Goal: Information Seeking & Learning: Learn about a topic

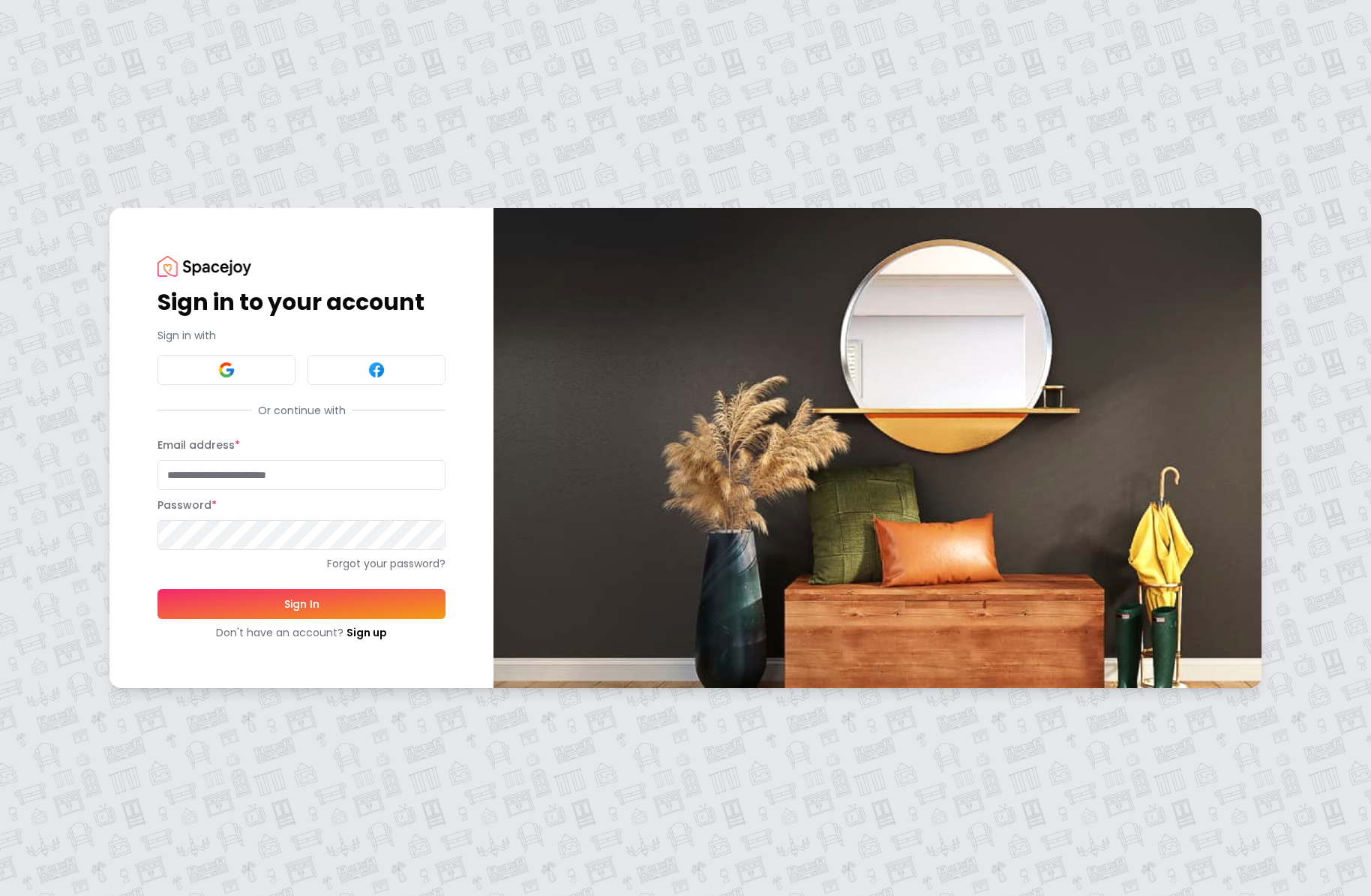
click at [241, 485] on input "Email address *" at bounding box center [302, 474] width 288 height 30
type input "**********"
click at [158, 589] on button "Sign In" at bounding box center [302, 603] width 288 height 30
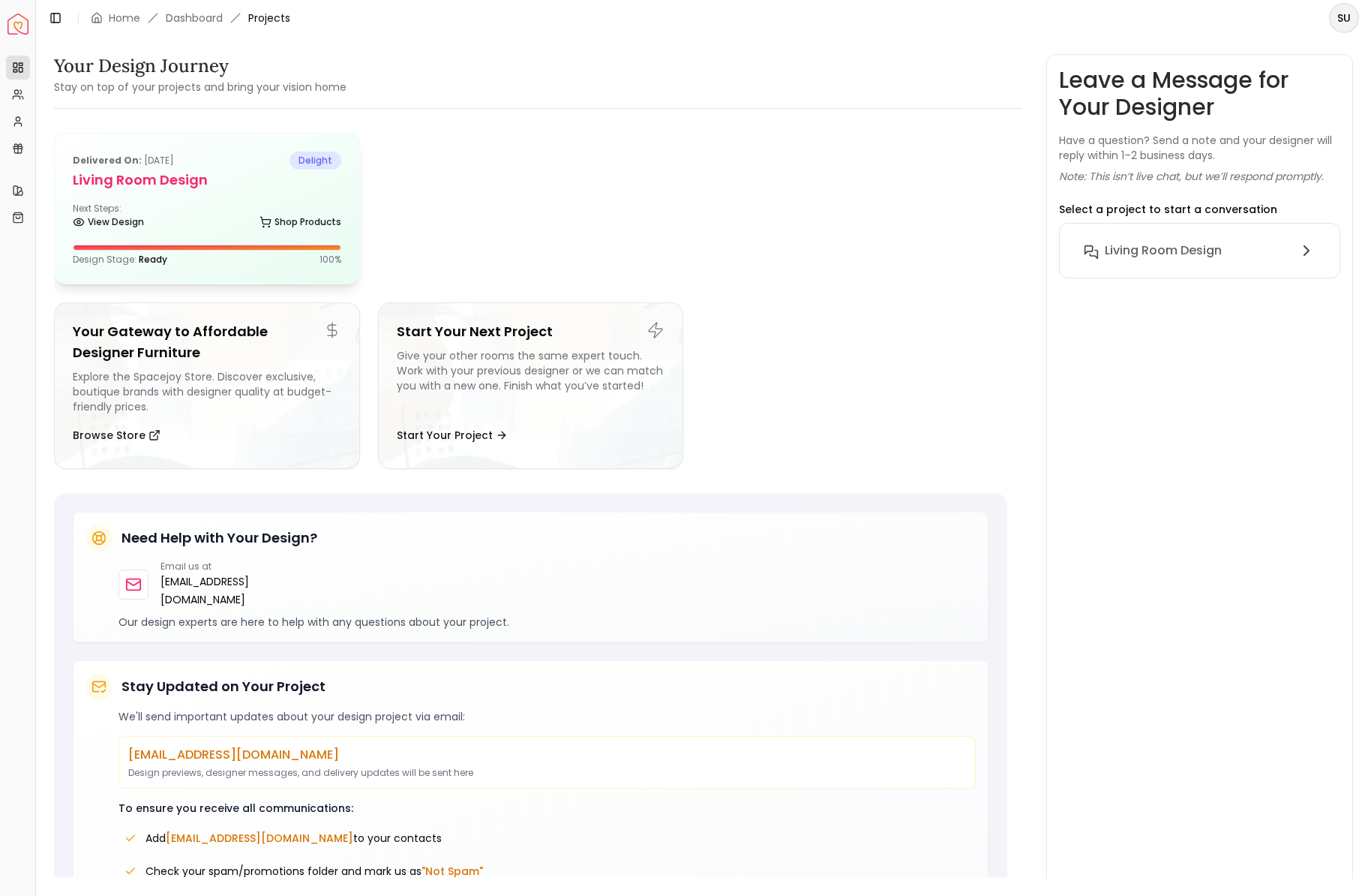
click at [172, 183] on h5 "Living Room Design" at bounding box center [206, 180] width 269 height 21
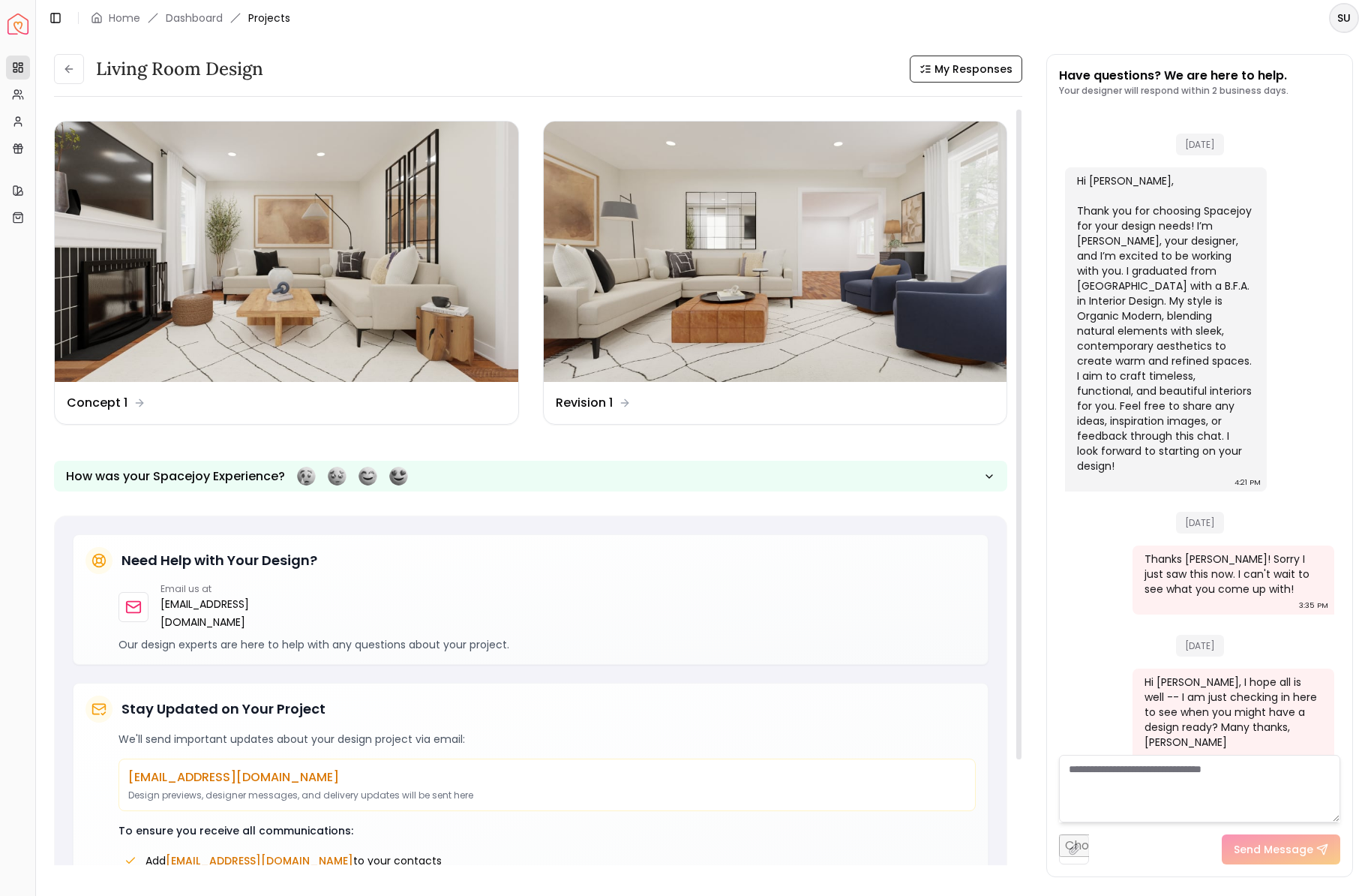
scroll to position [1046, 0]
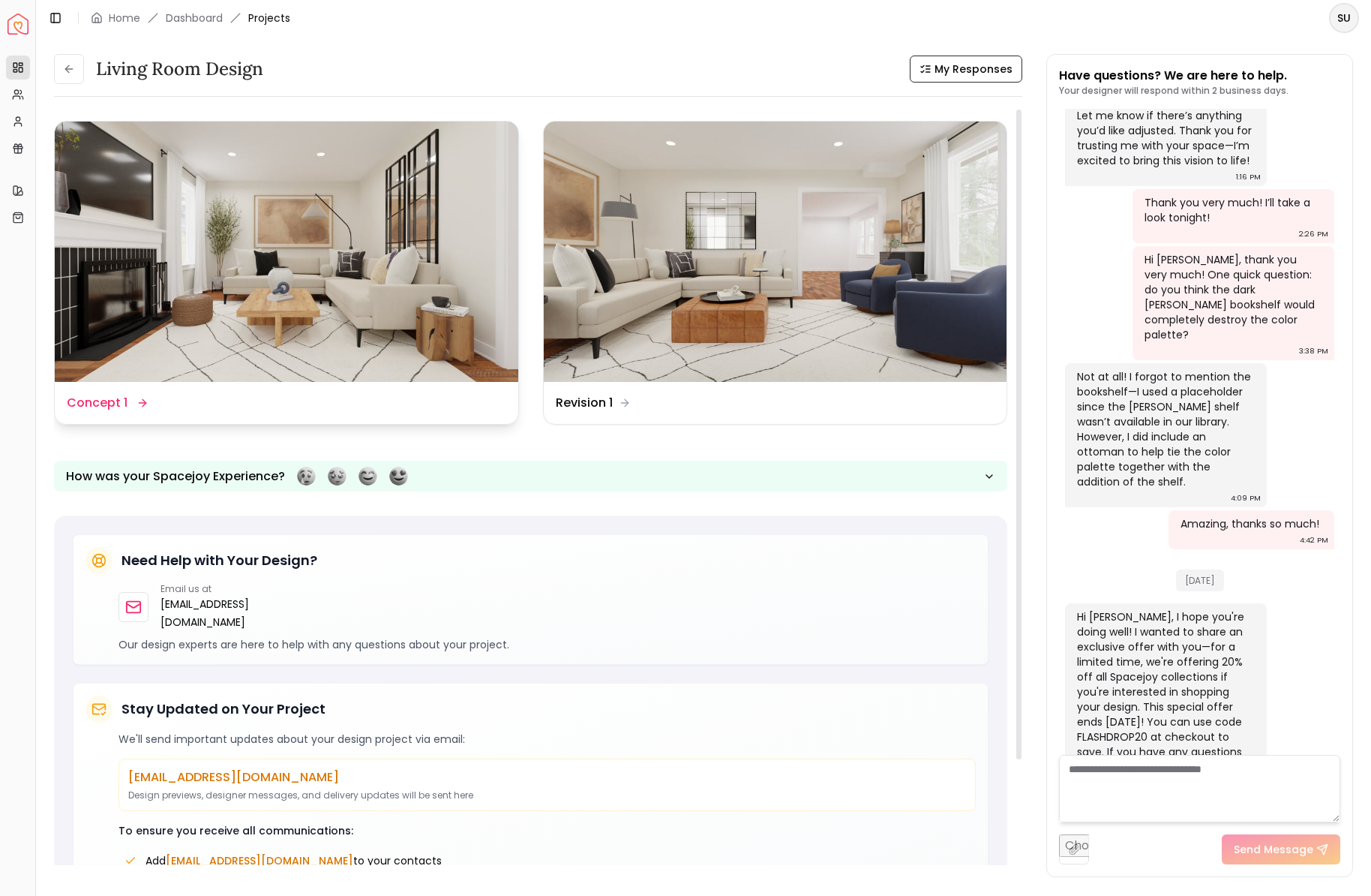
click at [181, 316] on img at bounding box center [287, 252] width 464 height 260
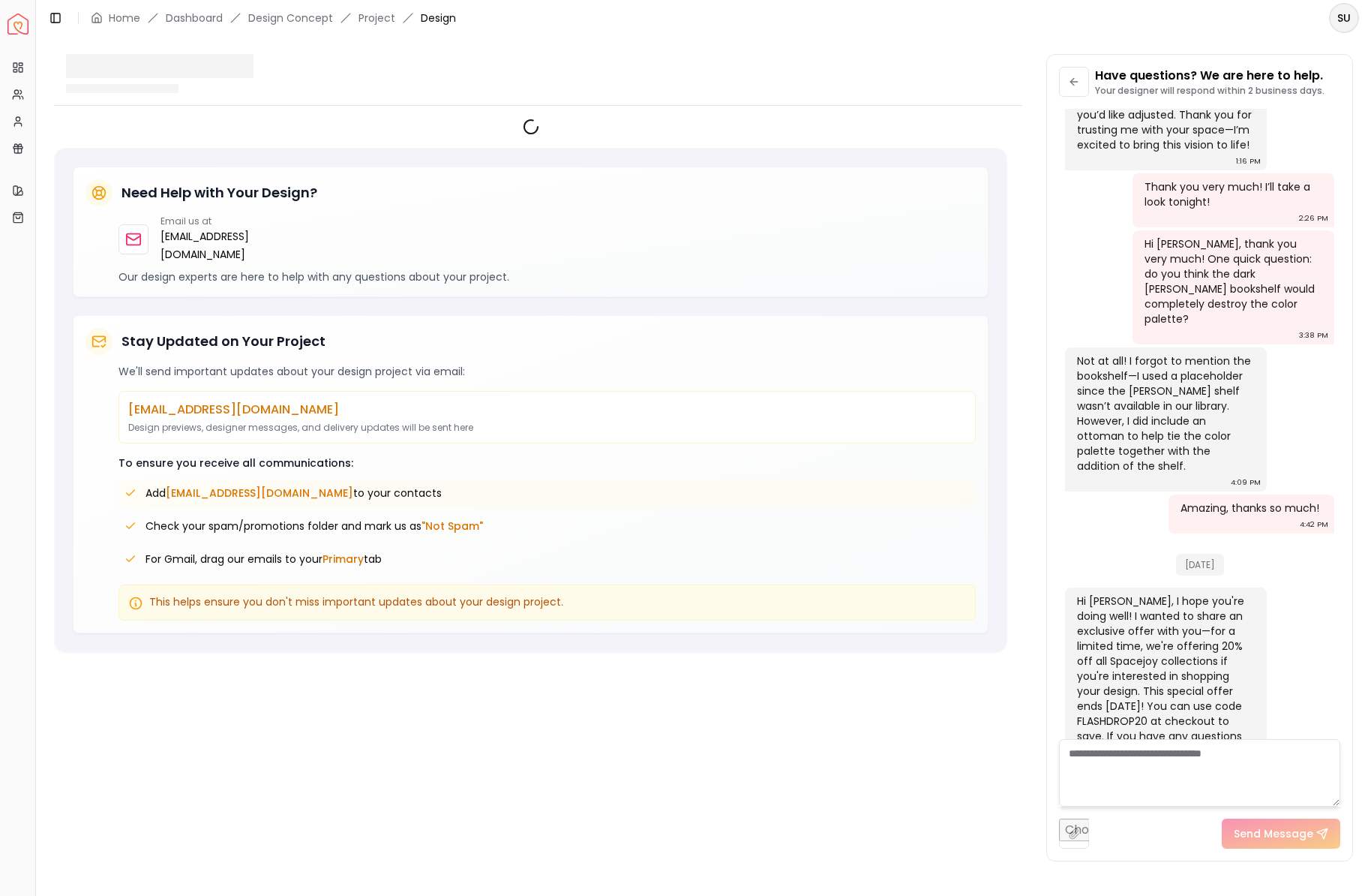
scroll to position [1034, 0]
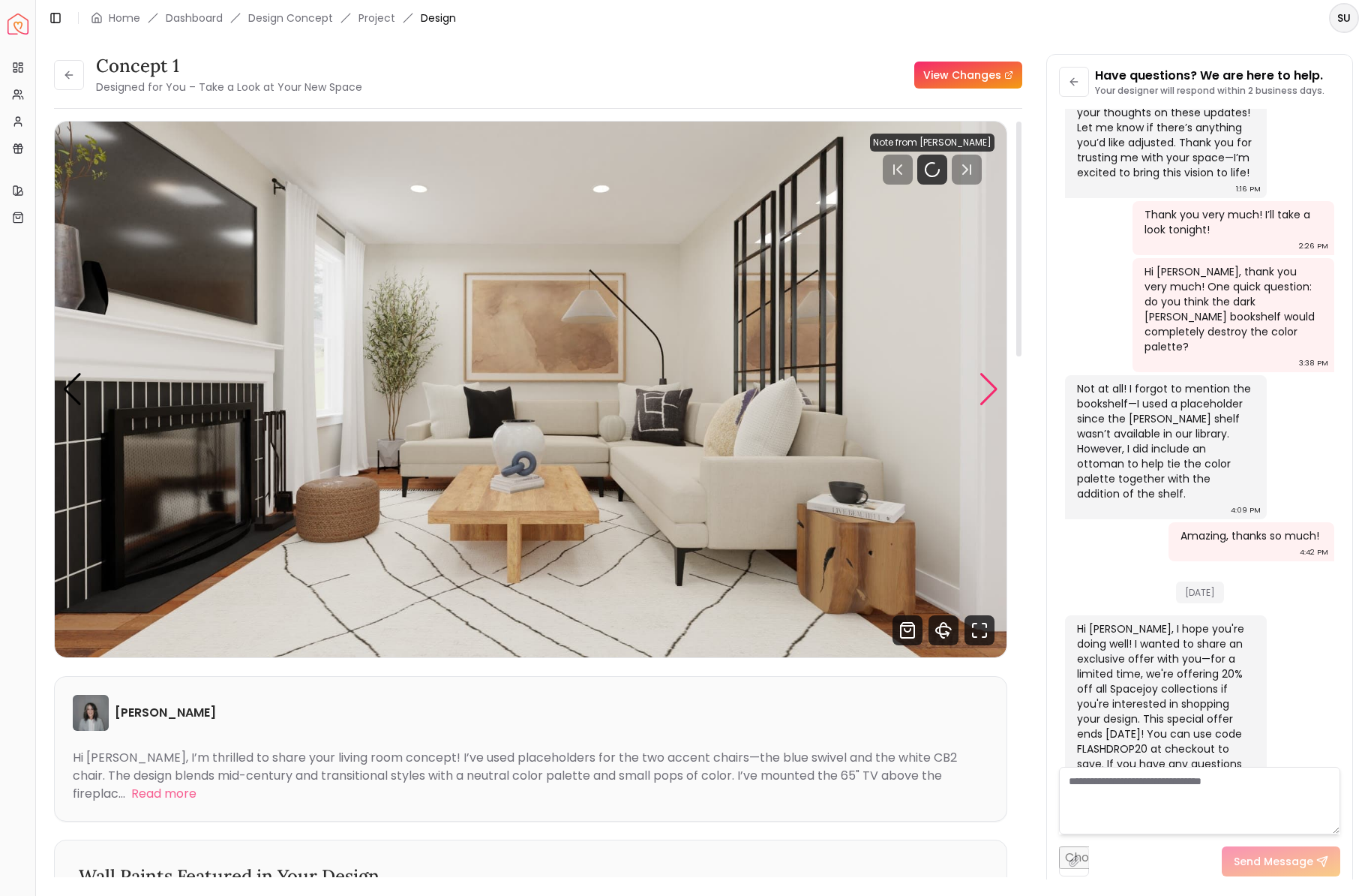
click at [982, 394] on div "Next slide" at bounding box center [989, 390] width 20 height 33
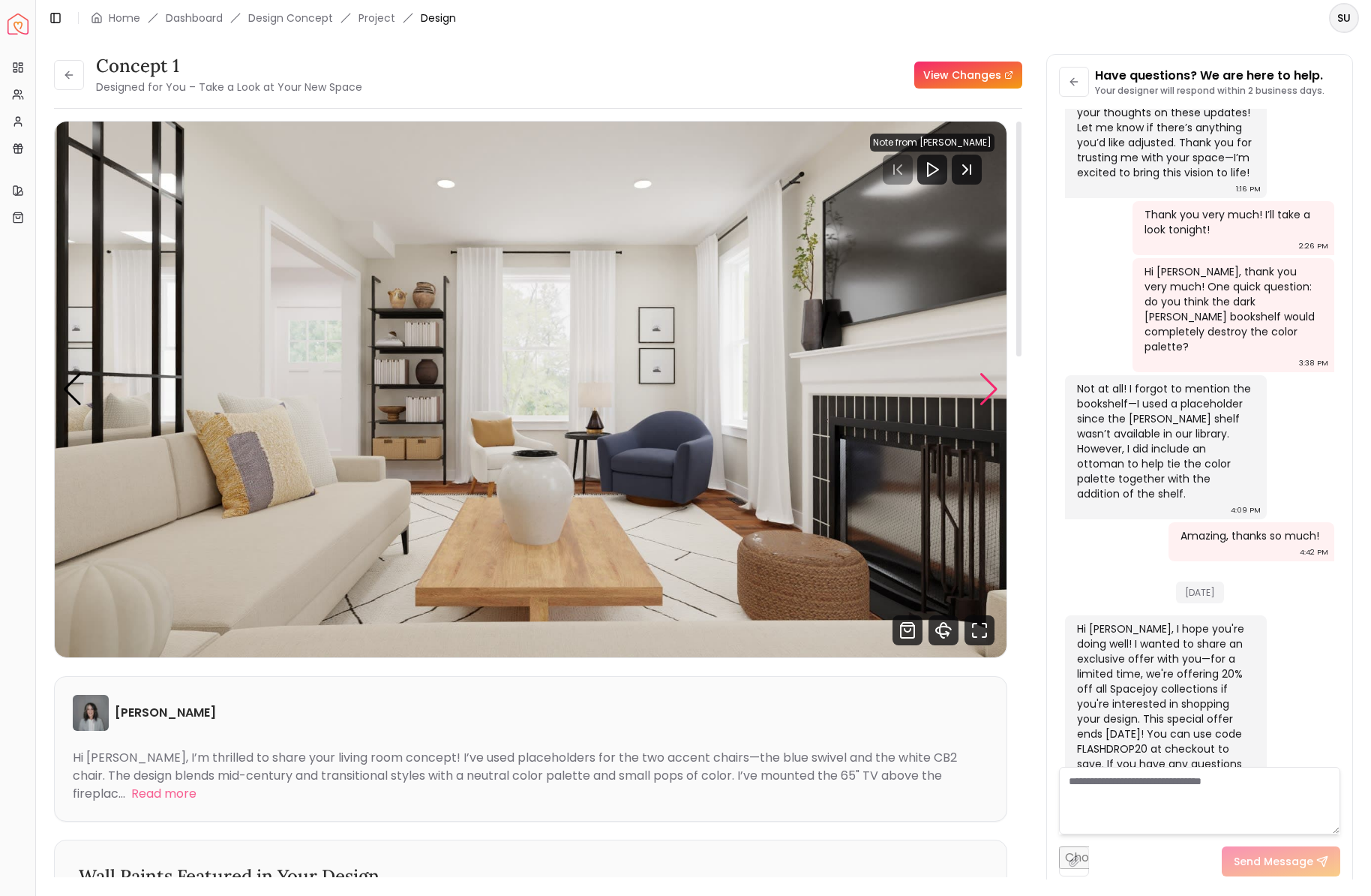
click at [982, 394] on div "Next slide" at bounding box center [989, 390] width 20 height 33
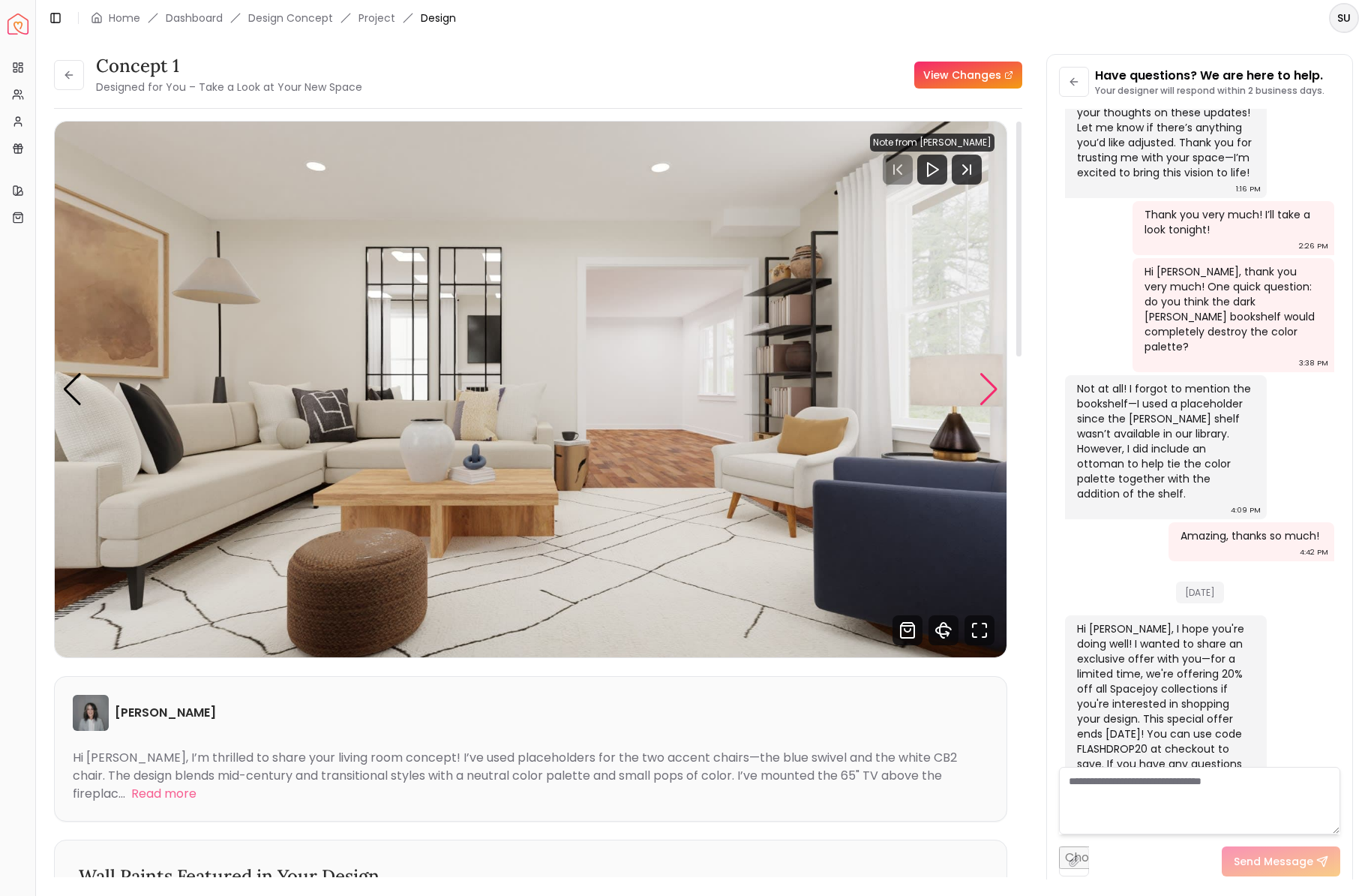
click at [982, 394] on div "Next slide" at bounding box center [989, 390] width 20 height 33
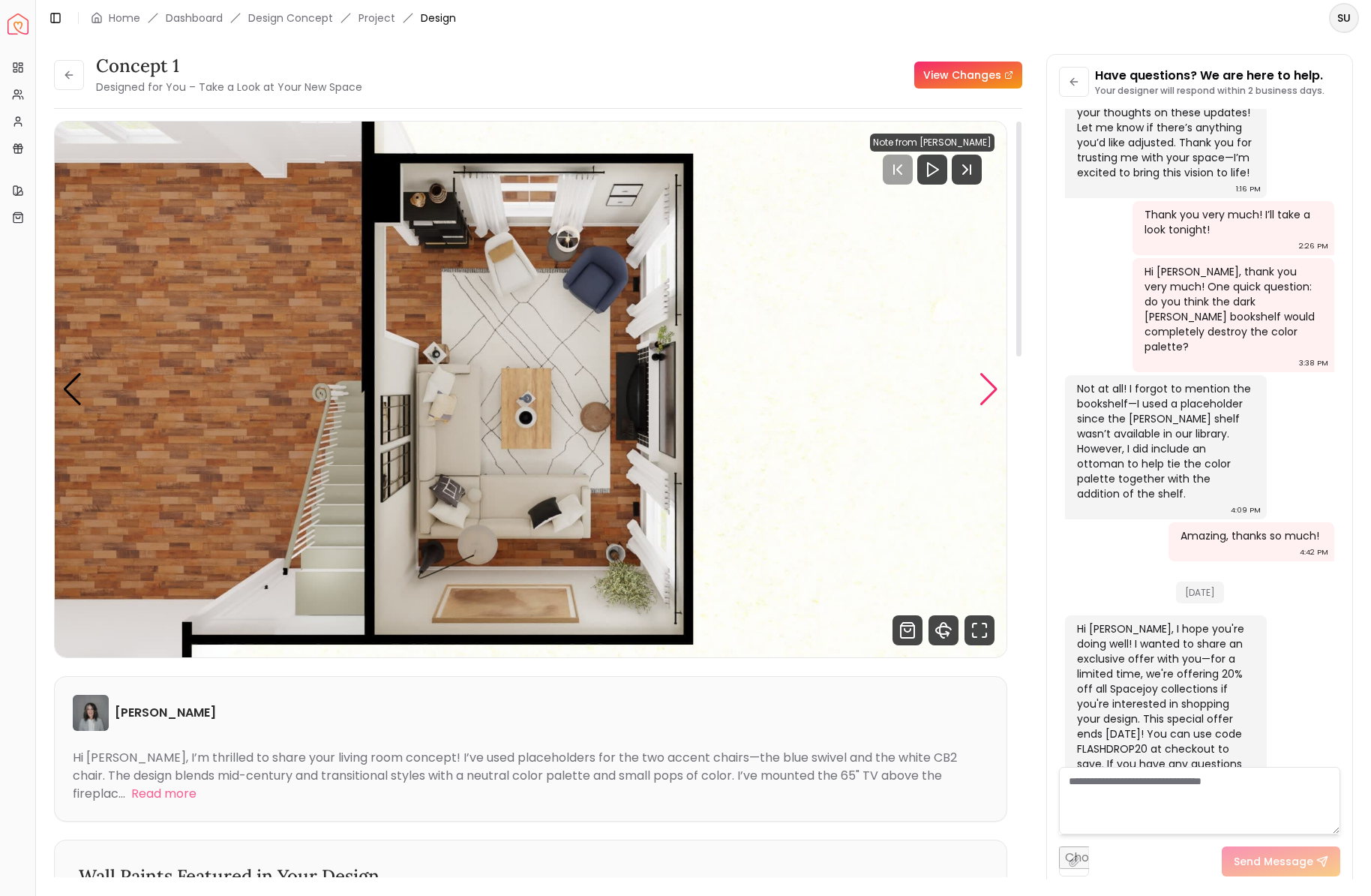
click at [982, 394] on div "Next slide" at bounding box center [989, 390] width 20 height 33
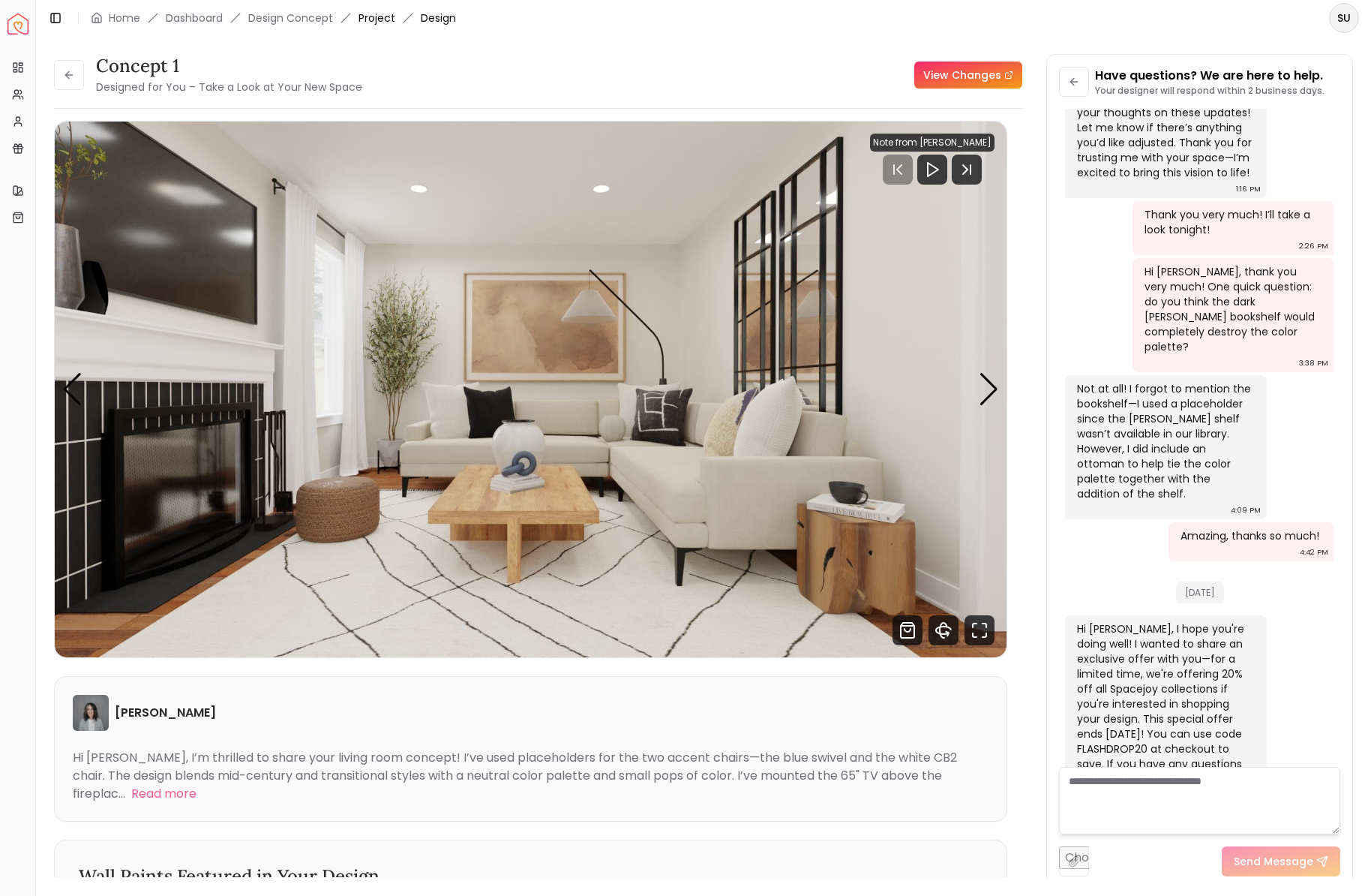
click at [381, 22] on link "Project" at bounding box center [377, 17] width 37 height 15
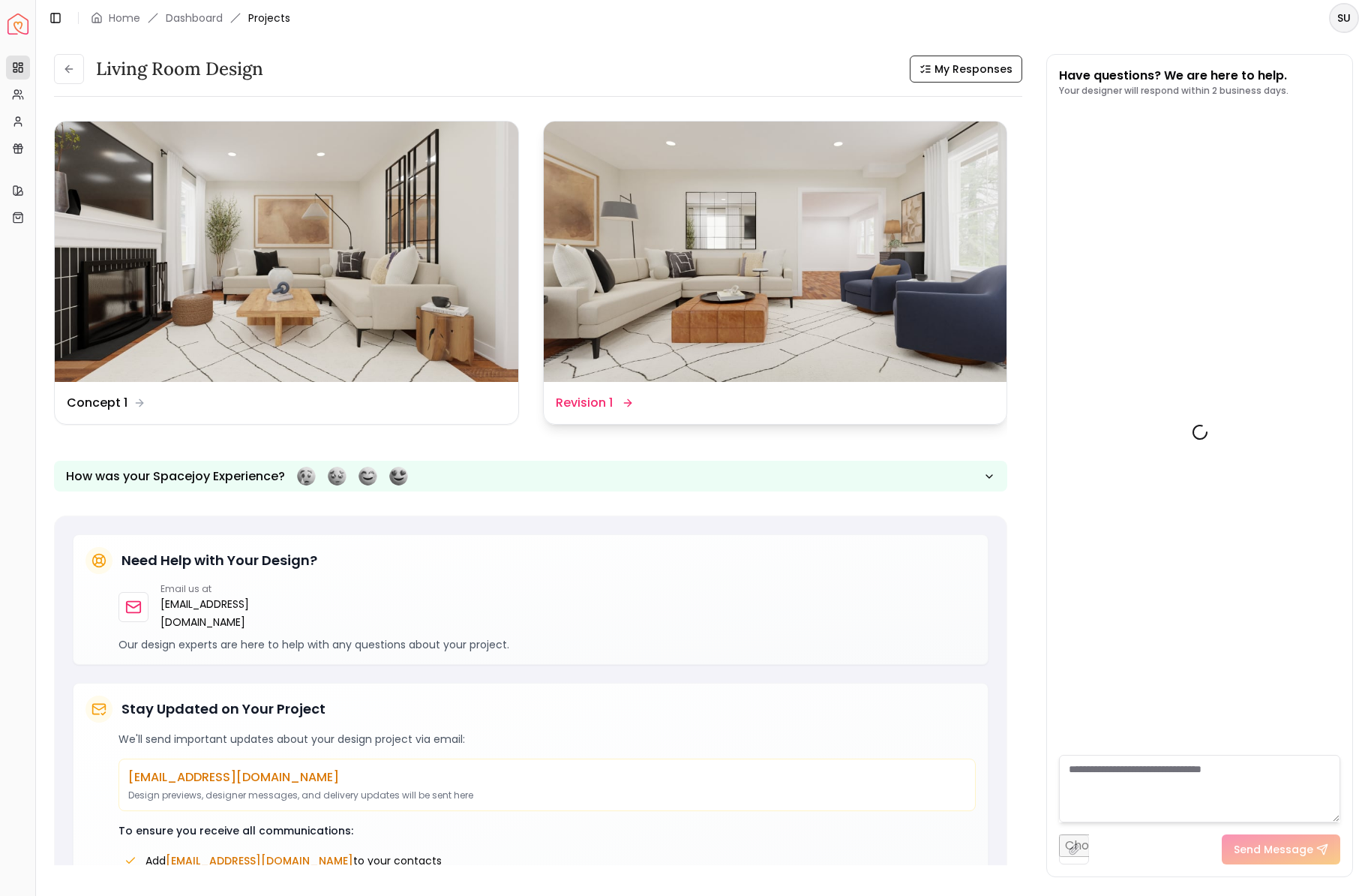
scroll to position [1046, 0]
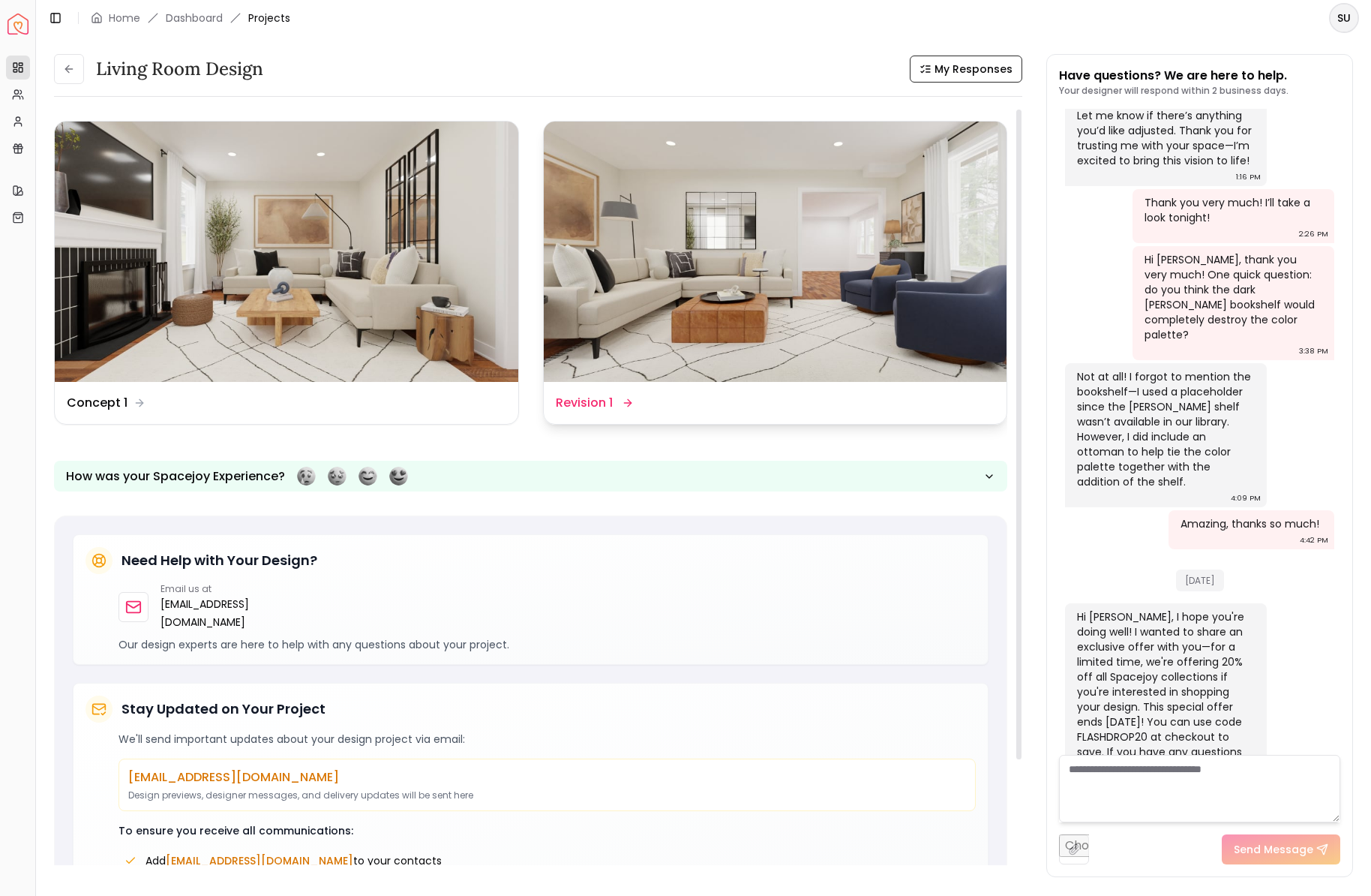
click at [773, 311] on img at bounding box center [776, 252] width 464 height 260
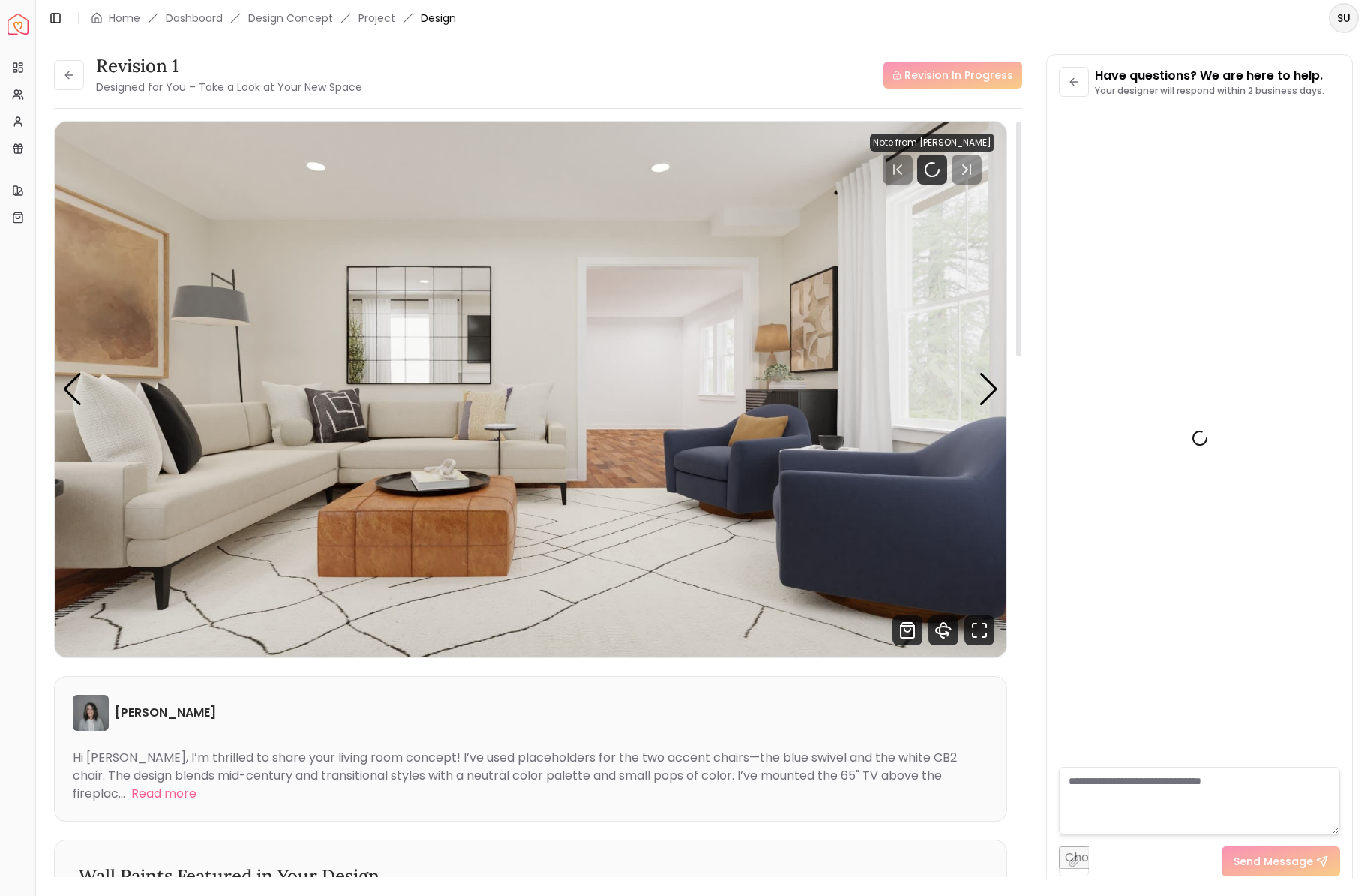
scroll to position [1034, 0]
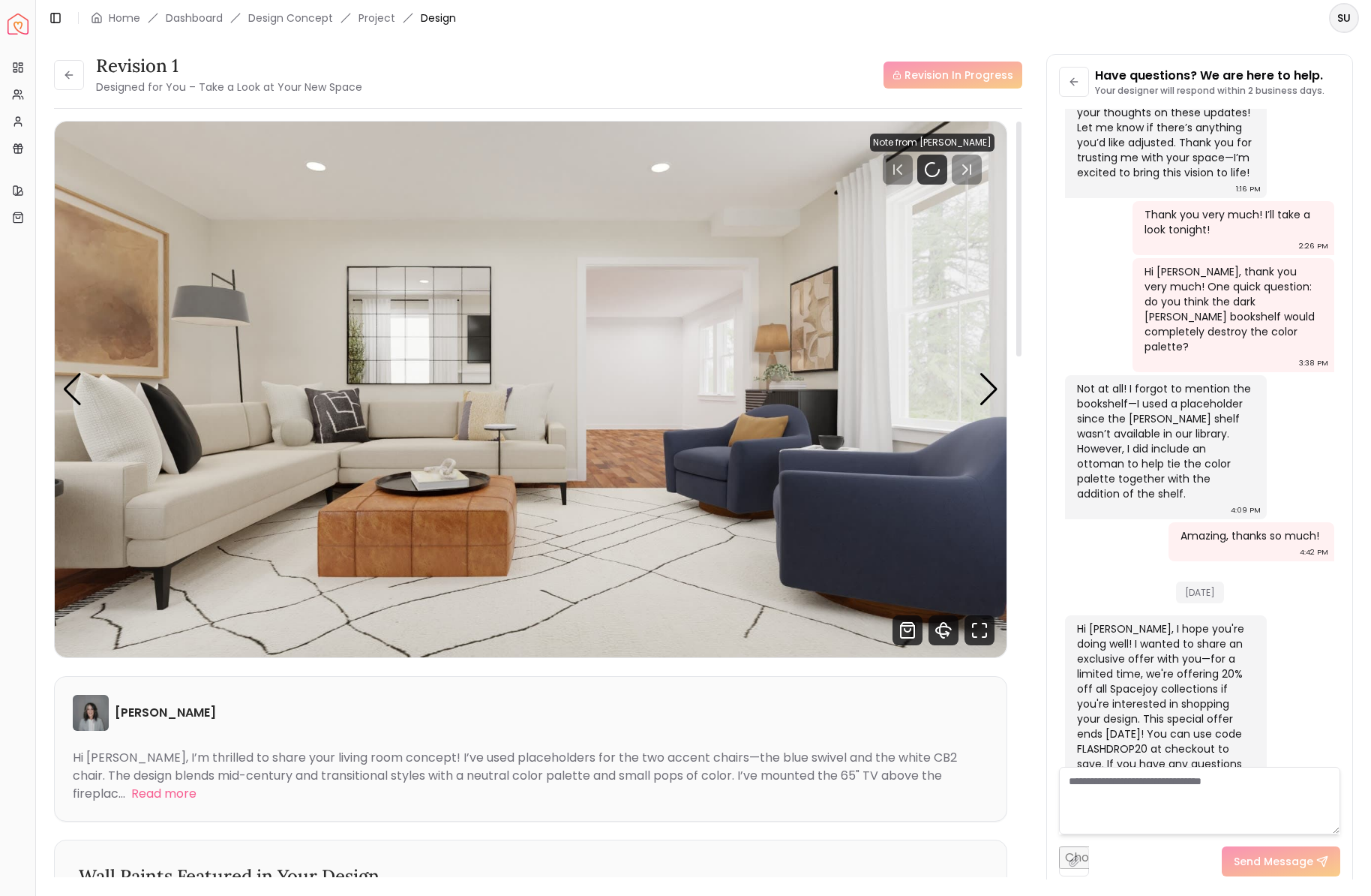
click at [226, 316] on img "1 / 4" at bounding box center [531, 390] width 952 height 536
click at [994, 377] on div "Next slide" at bounding box center [989, 390] width 20 height 33
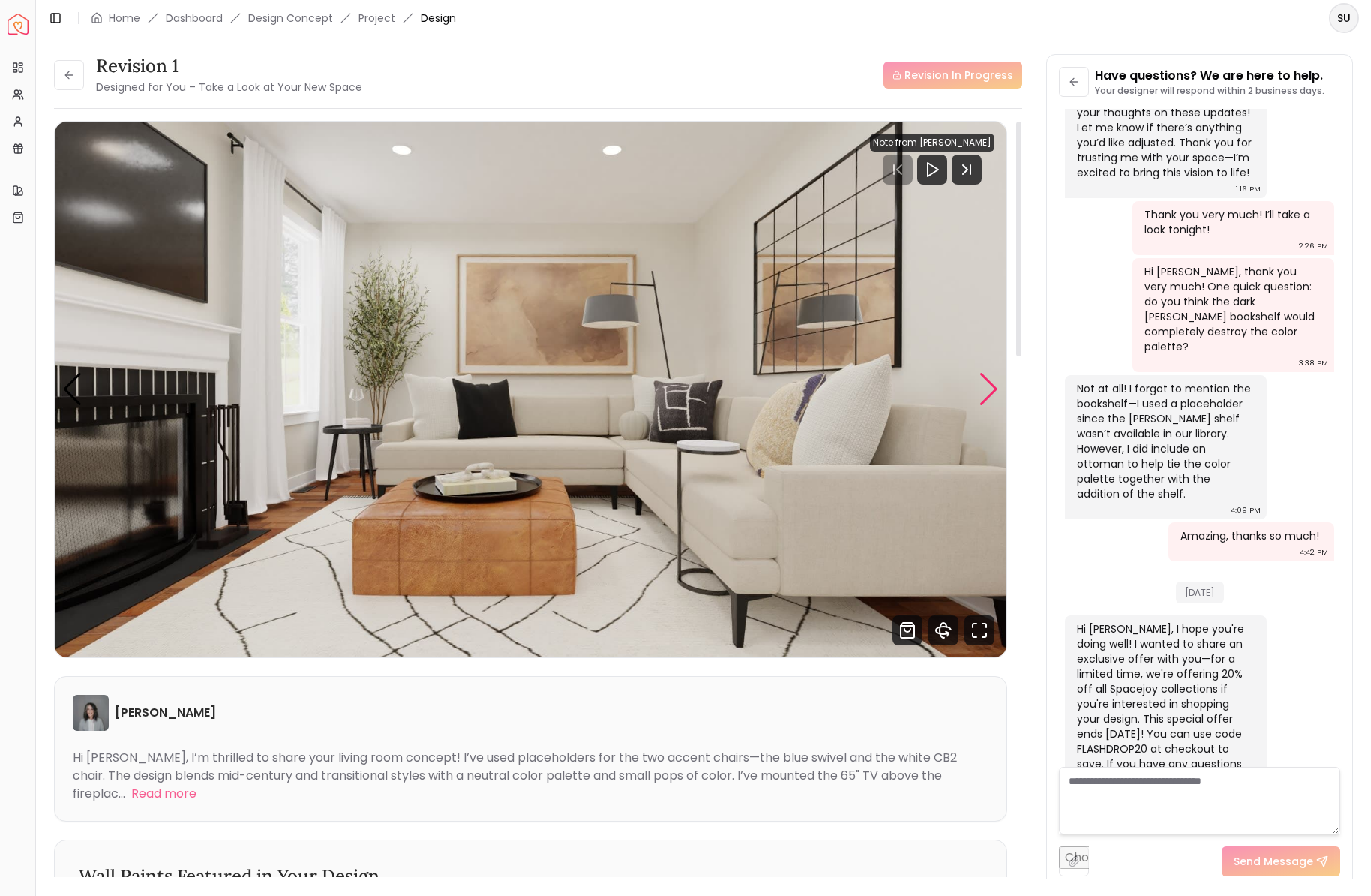
click at [994, 377] on div "Next slide" at bounding box center [989, 390] width 20 height 33
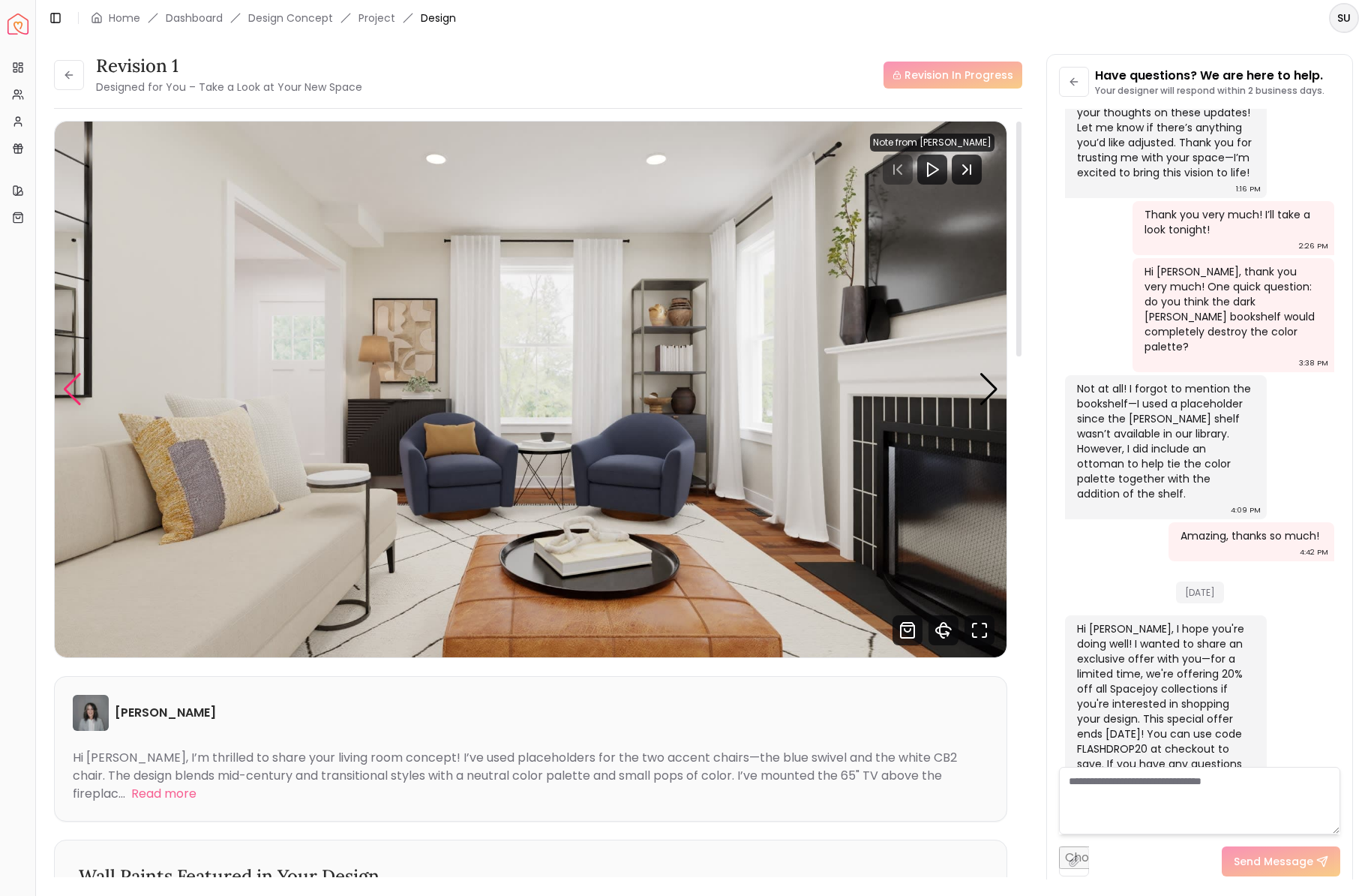
click at [64, 382] on div "Previous slide" at bounding box center [72, 390] width 20 height 33
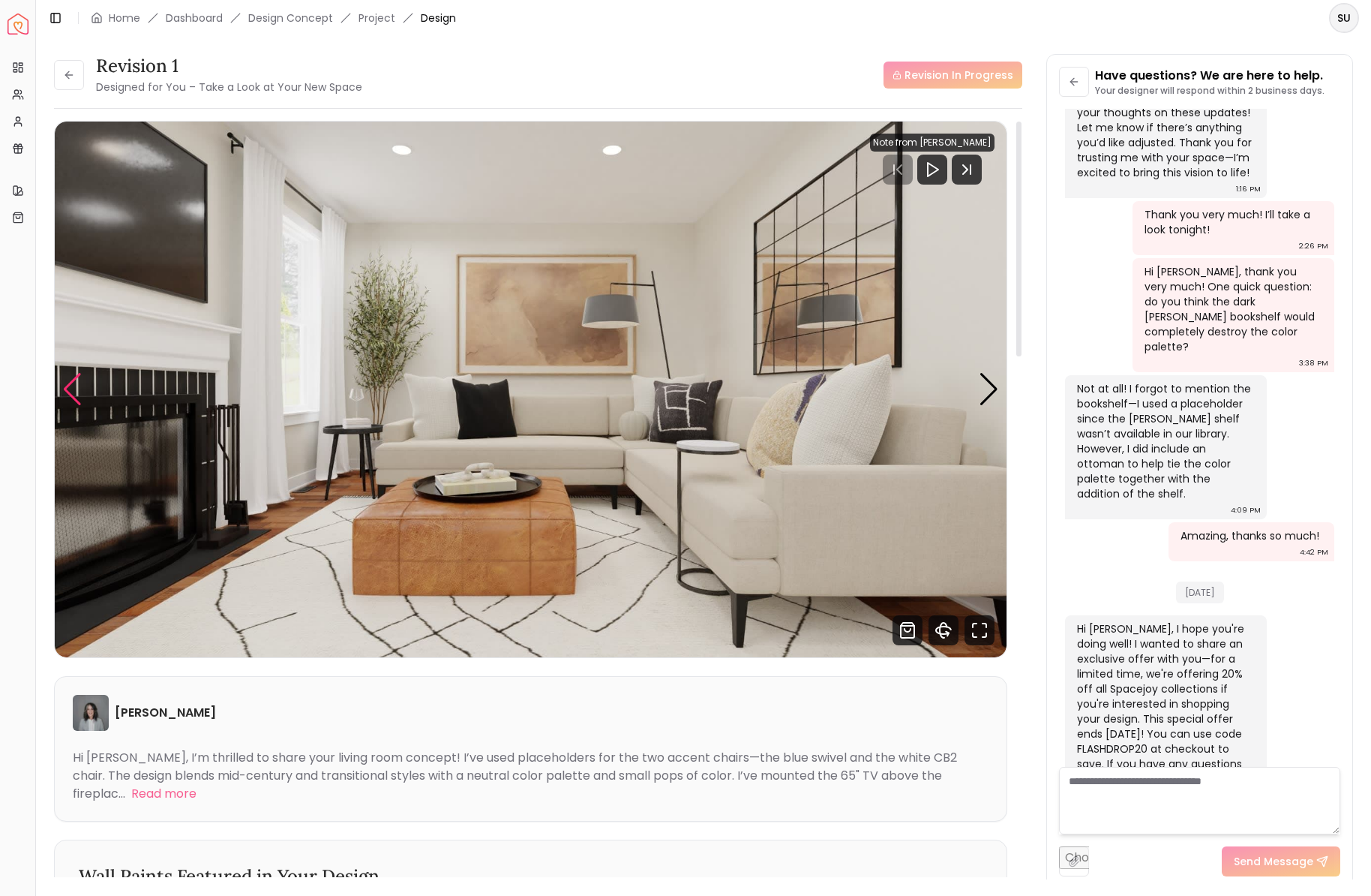
click at [64, 382] on div "Previous slide" at bounding box center [72, 390] width 20 height 33
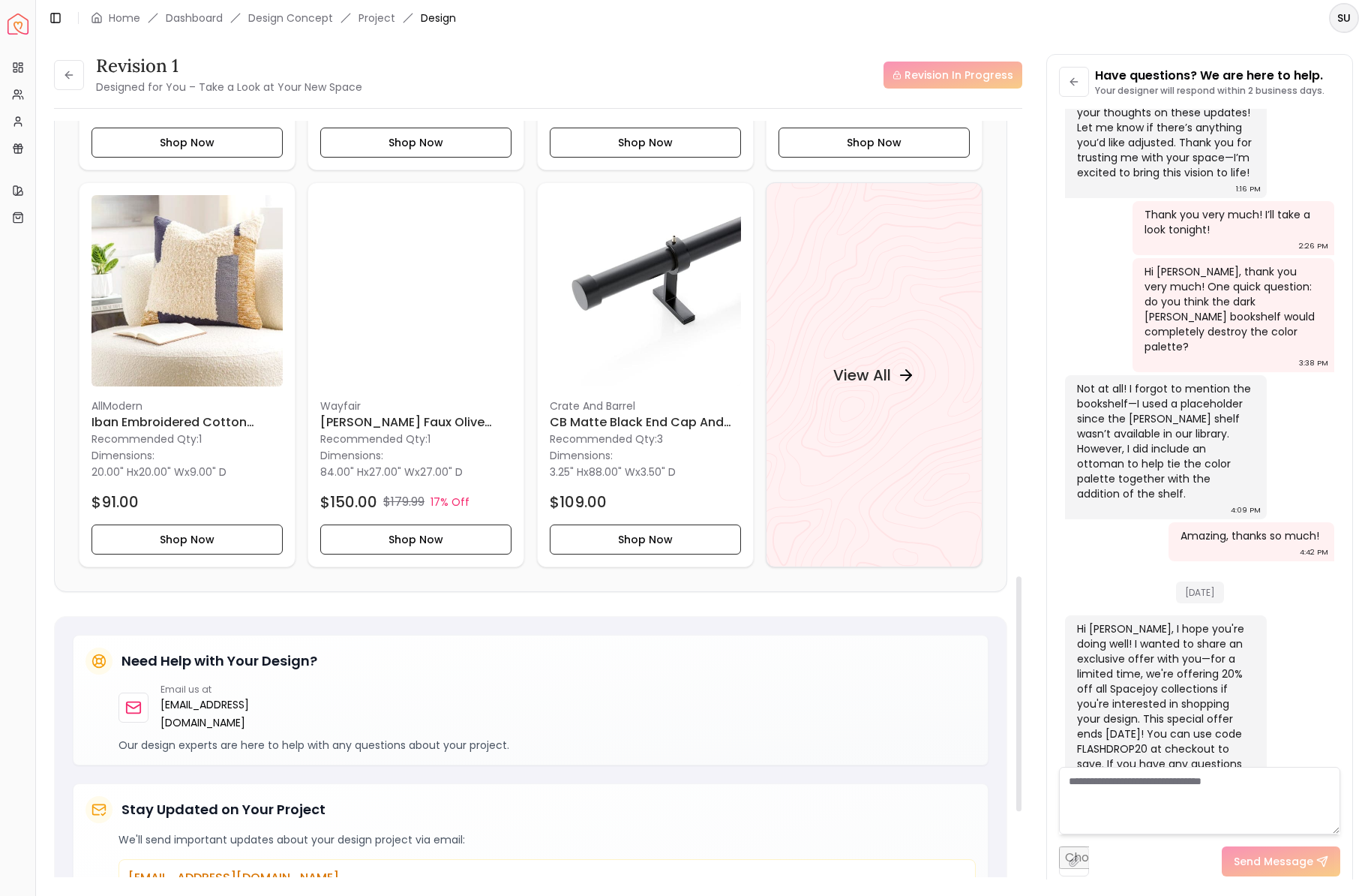
scroll to position [1342, 0]
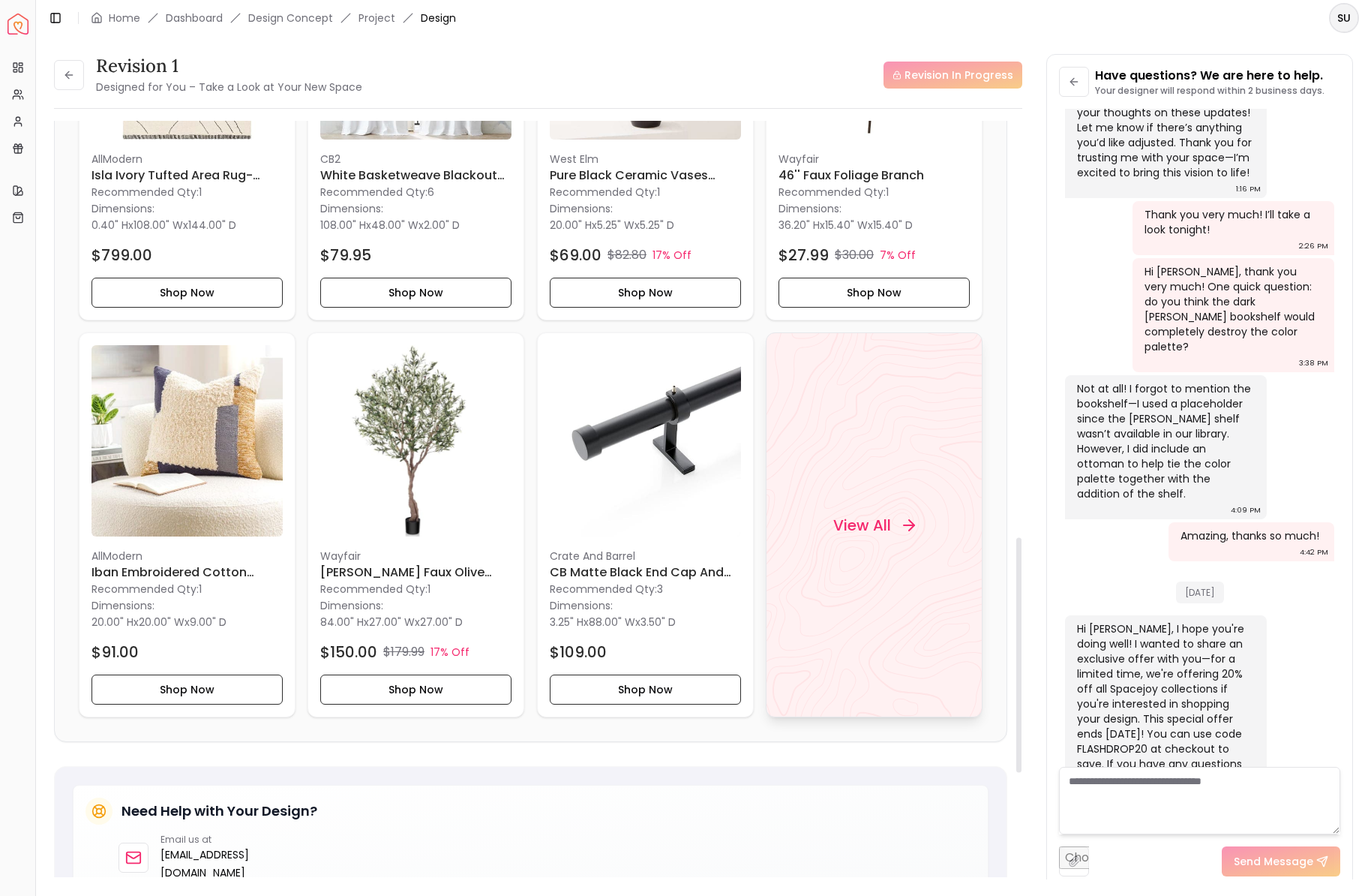
click at [856, 559] on div "View All" at bounding box center [874, 525] width 216 height 385
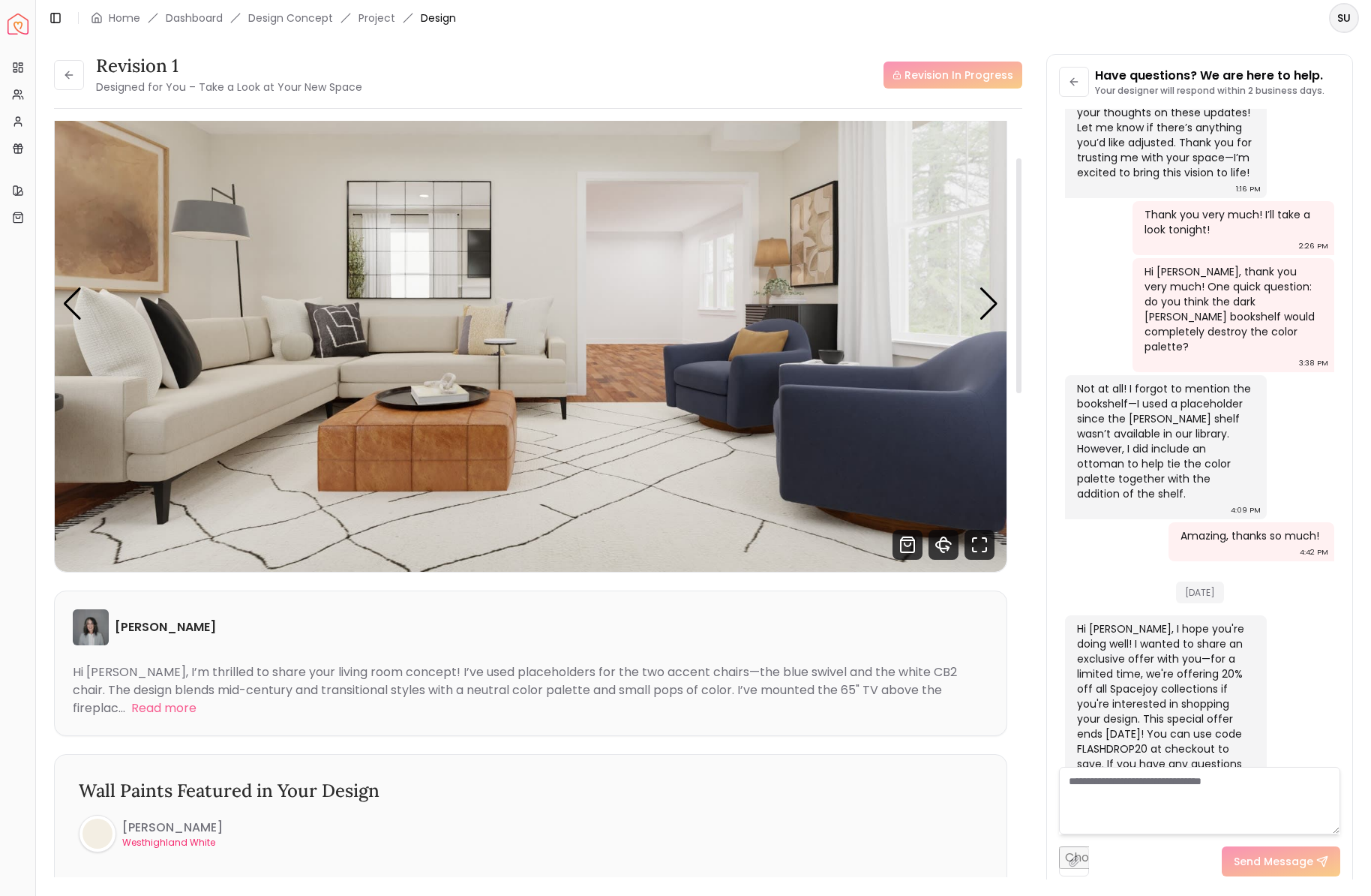
scroll to position [0, 0]
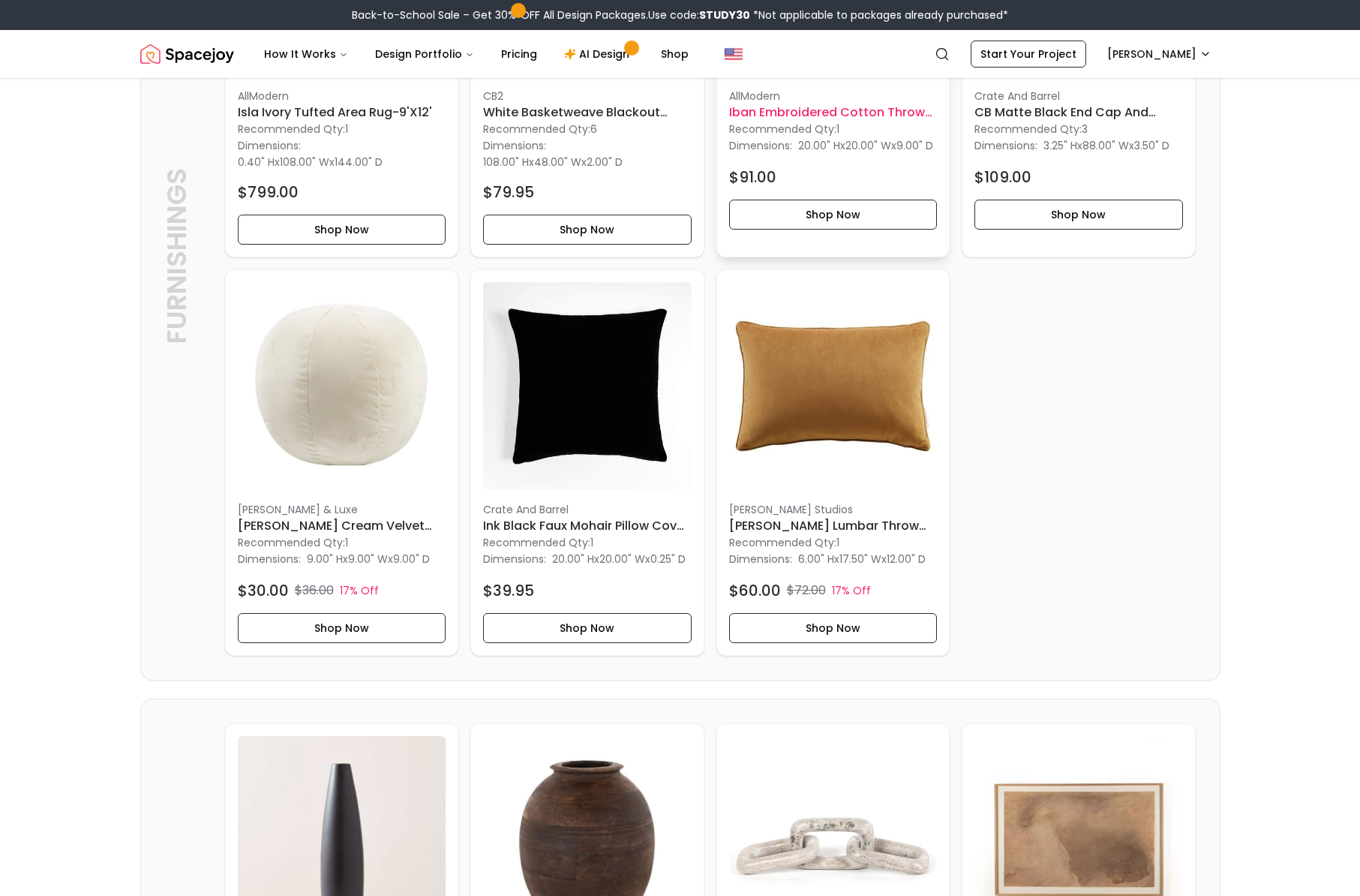
scroll to position [1200, 0]
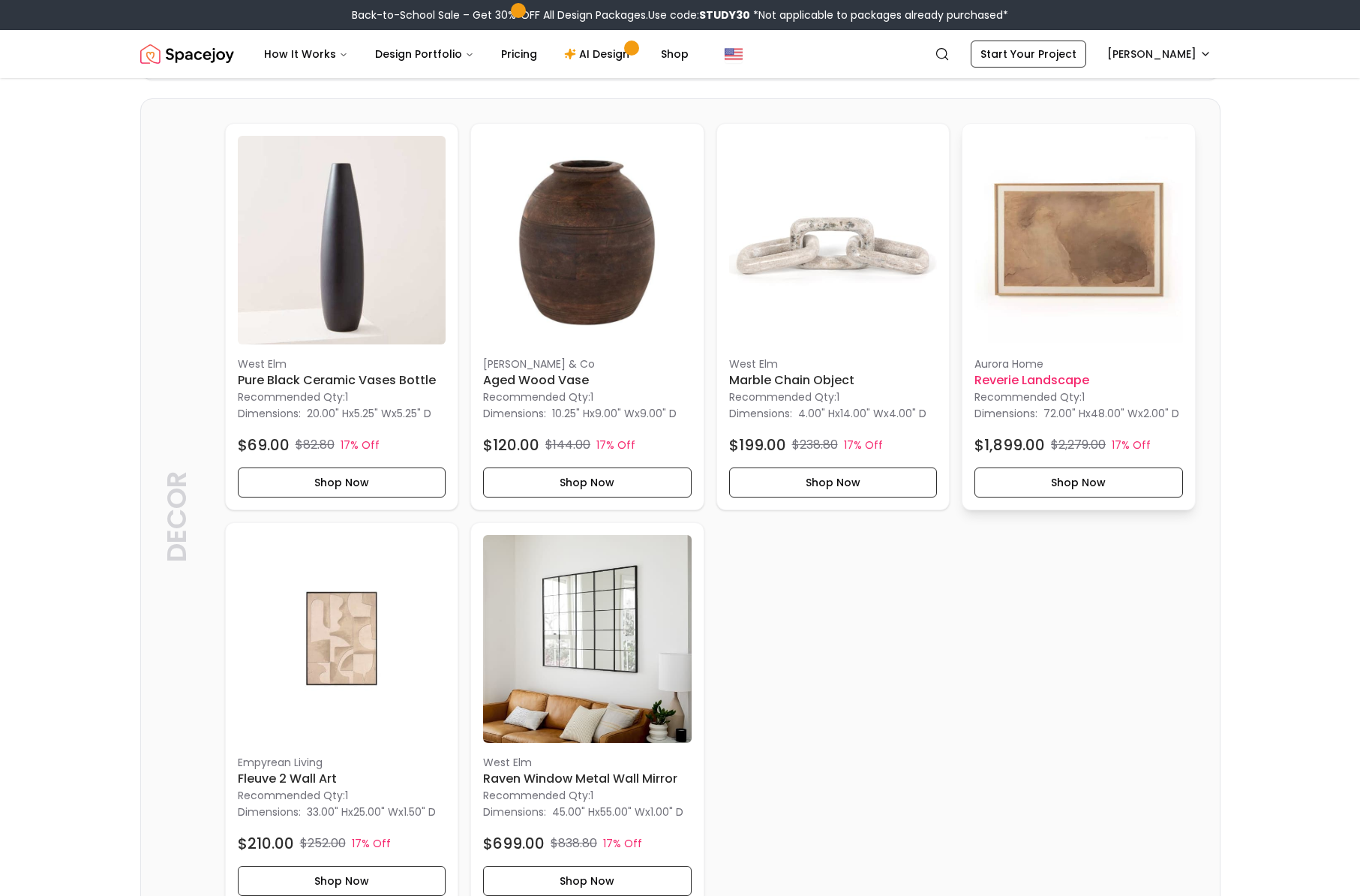
click at [1055, 390] on h6 "Reverie Landscape" at bounding box center [1078, 381] width 208 height 18
